Goal: Task Accomplishment & Management: Manage account settings

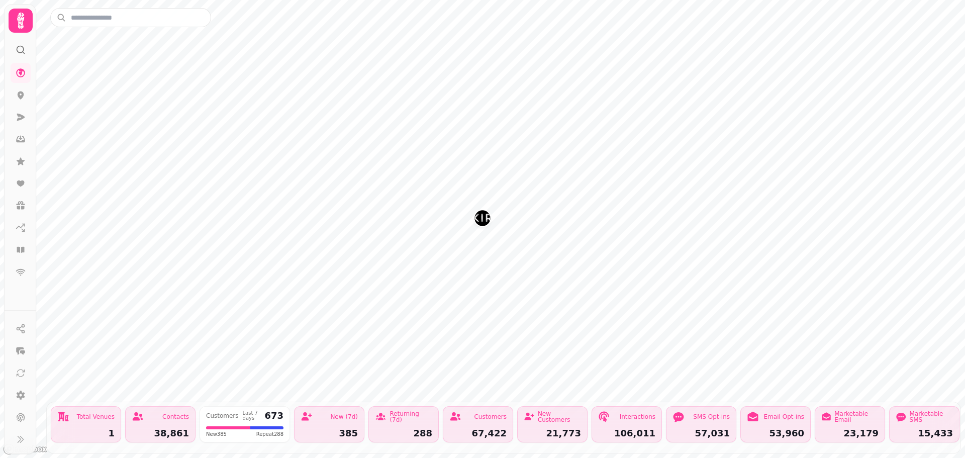
click at [23, 29] on icon at bounding box center [21, 21] width 20 height 20
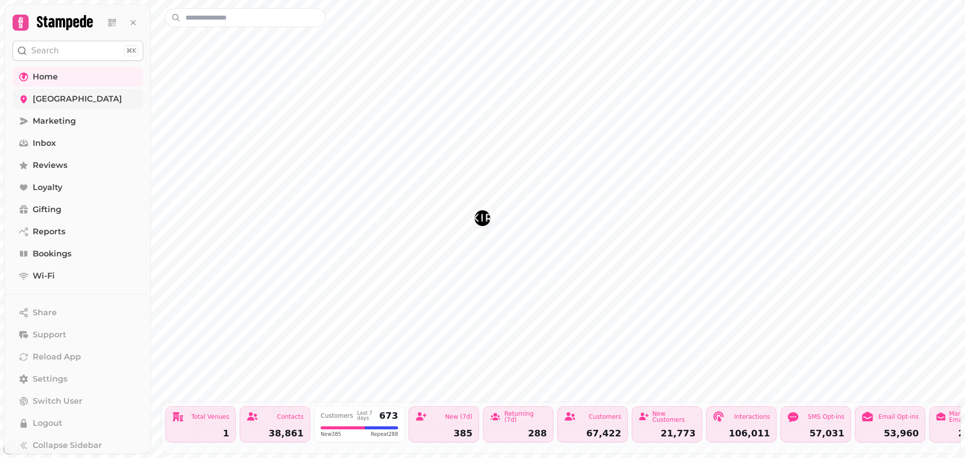
click at [61, 101] on span "[GEOGRAPHIC_DATA]" at bounding box center [77, 99] width 89 height 12
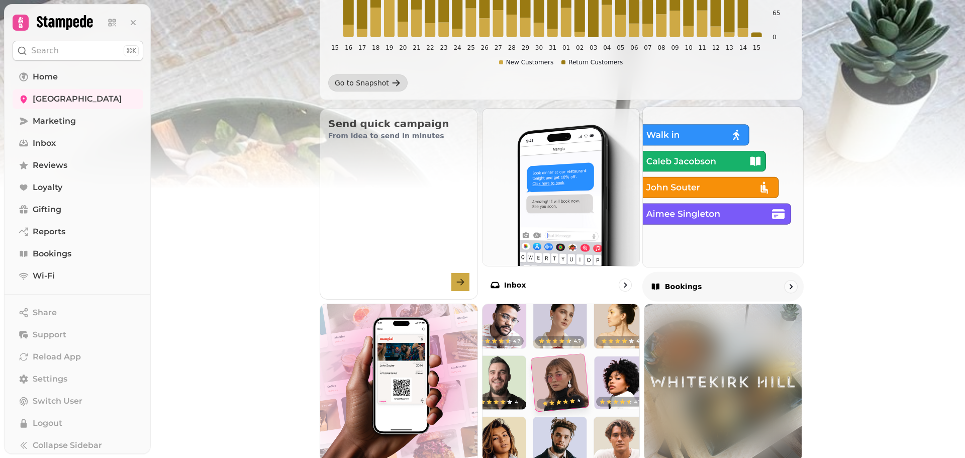
scroll to position [302, 0]
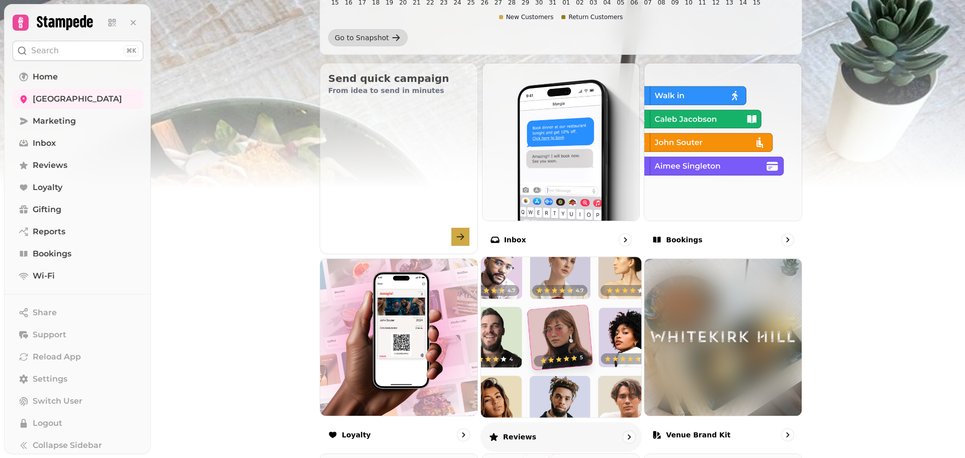
click at [565, 387] on img at bounding box center [561, 337] width 176 height 176
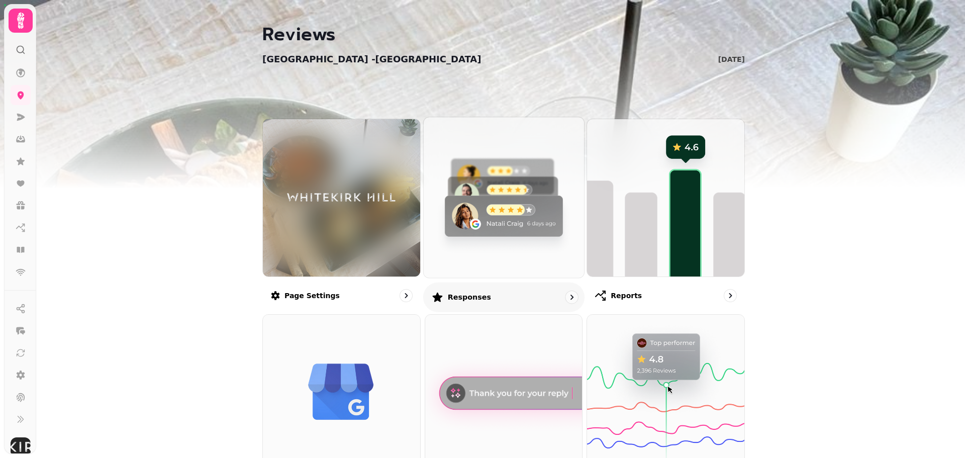
click at [460, 260] on img at bounding box center [504, 197] width 176 height 176
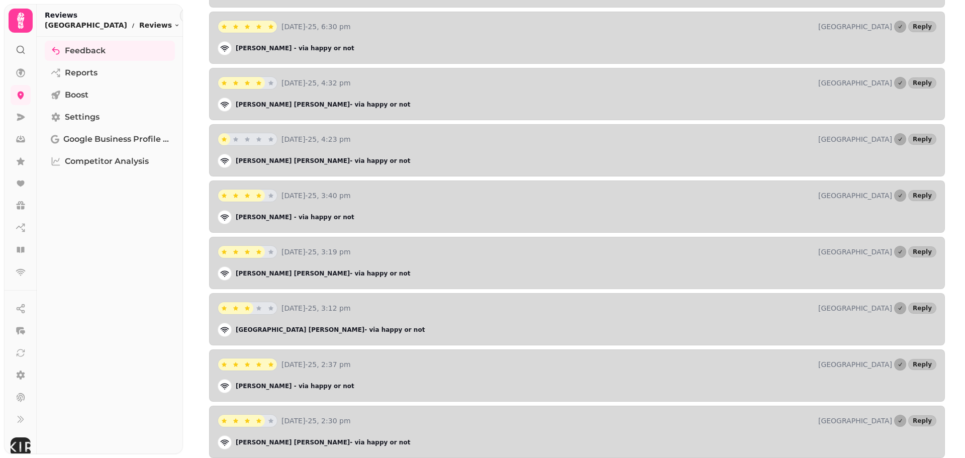
scroll to position [452, 0]
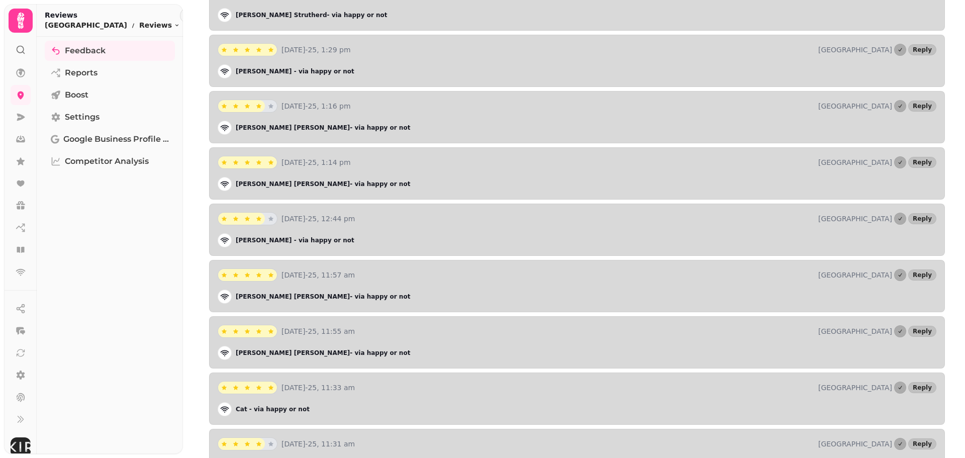
scroll to position [4092, 0]
